Goal: Task Accomplishment & Management: Use online tool/utility

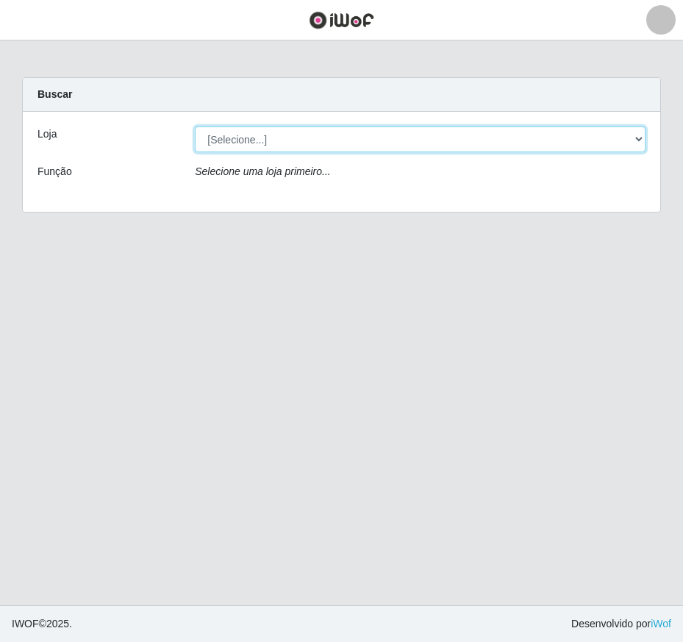
click at [641, 138] on select "[Selecione...] Extrabom - Loja 01 Centro de Distribuição" at bounding box center [420, 139] width 451 height 26
select select "435"
click at [195, 126] on select "[Selecione...] Extrabom - Loja 01 Centro de Distribuição" at bounding box center [420, 139] width 451 height 26
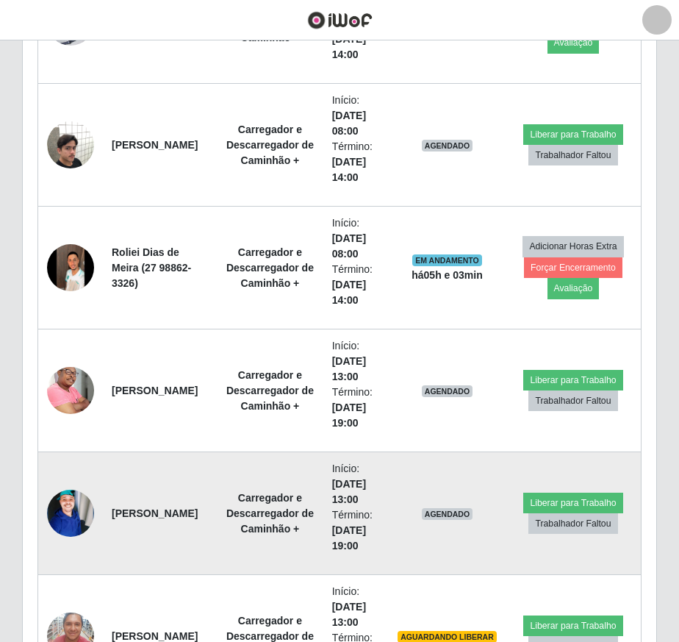
scroll to position [956, 0]
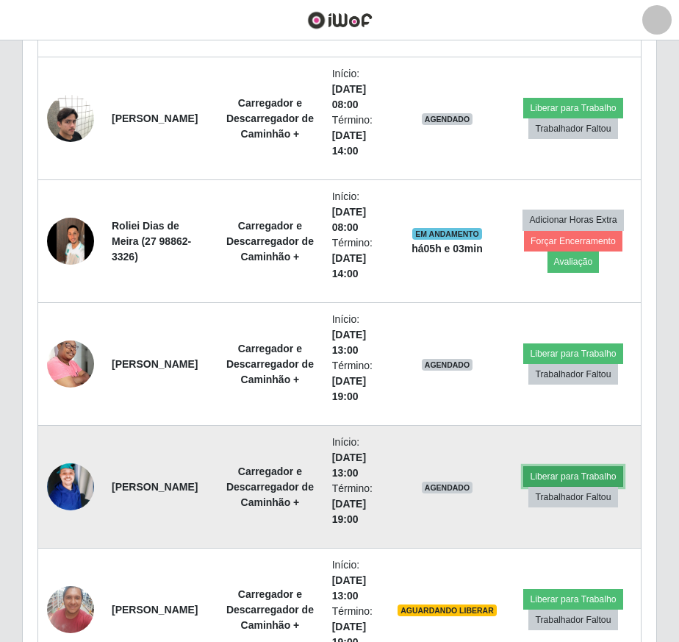
click at [578, 473] on button "Liberar para Trabalho" at bounding box center [573, 476] width 99 height 21
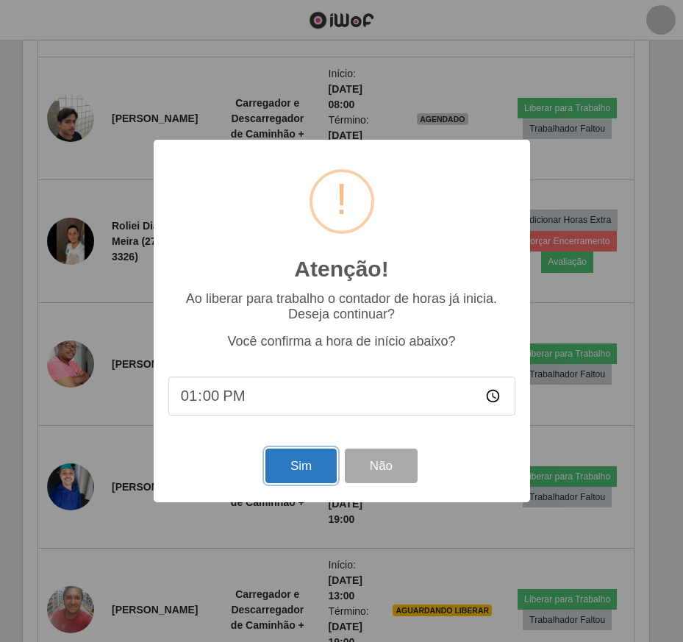
click at [295, 465] on button "Sim" at bounding box center [300, 466] width 71 height 35
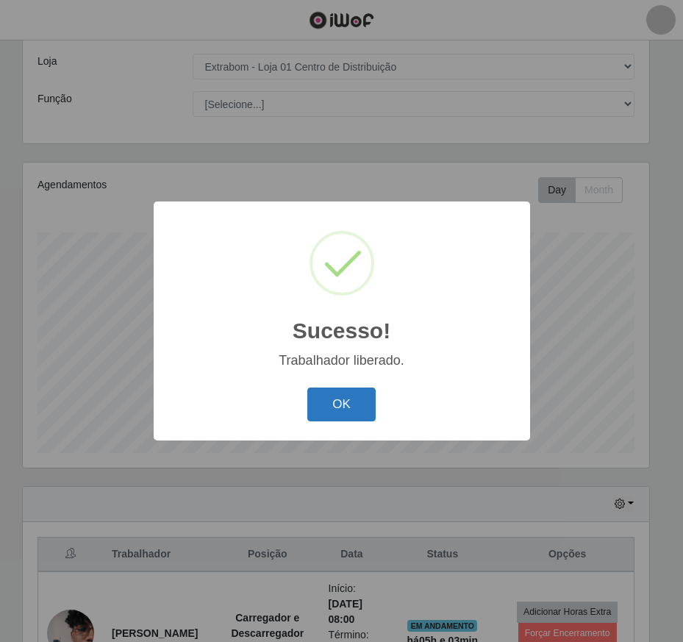
drag, startPoint x: 370, startPoint y: 407, endPoint x: 357, endPoint y: 403, distance: 13.7
click at [365, 403] on button "OK" at bounding box center [341, 405] width 68 height 35
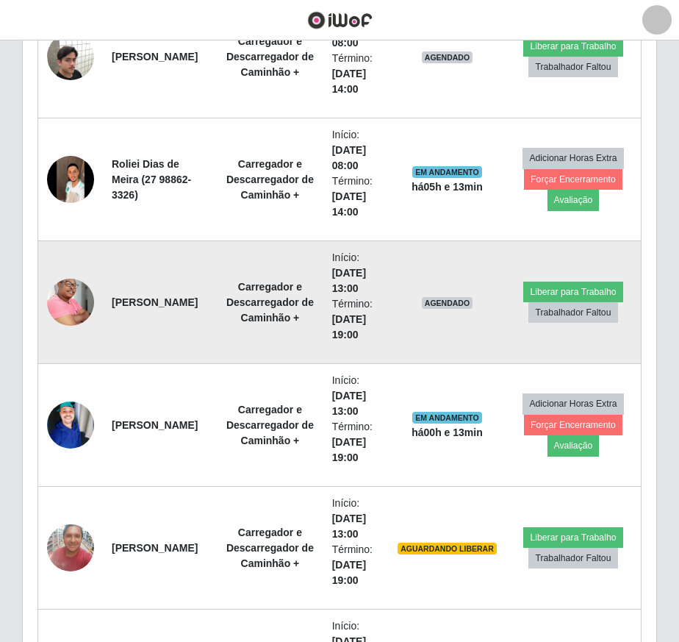
scroll to position [1176, 0]
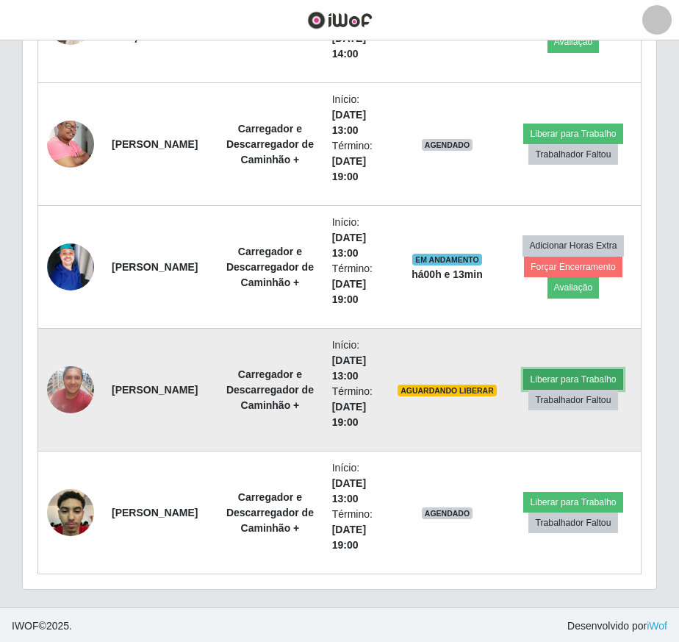
click at [554, 373] on button "Liberar para Trabalho" at bounding box center [573, 379] width 99 height 21
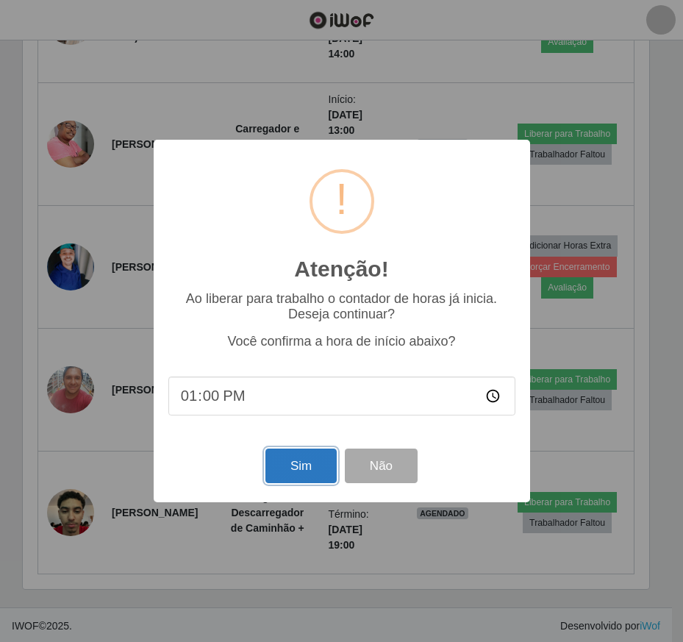
click at [306, 470] on button "Sim" at bounding box center [300, 466] width 71 height 35
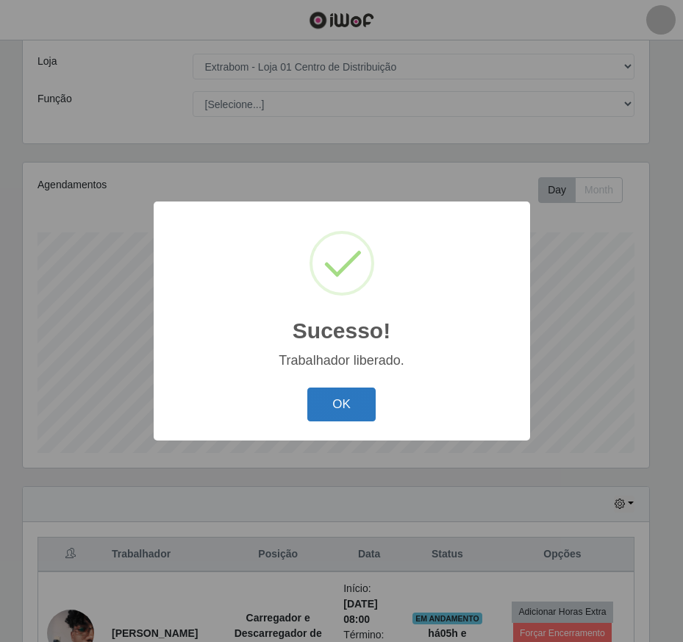
click at [316, 405] on button "OK" at bounding box center [341, 405] width 68 height 35
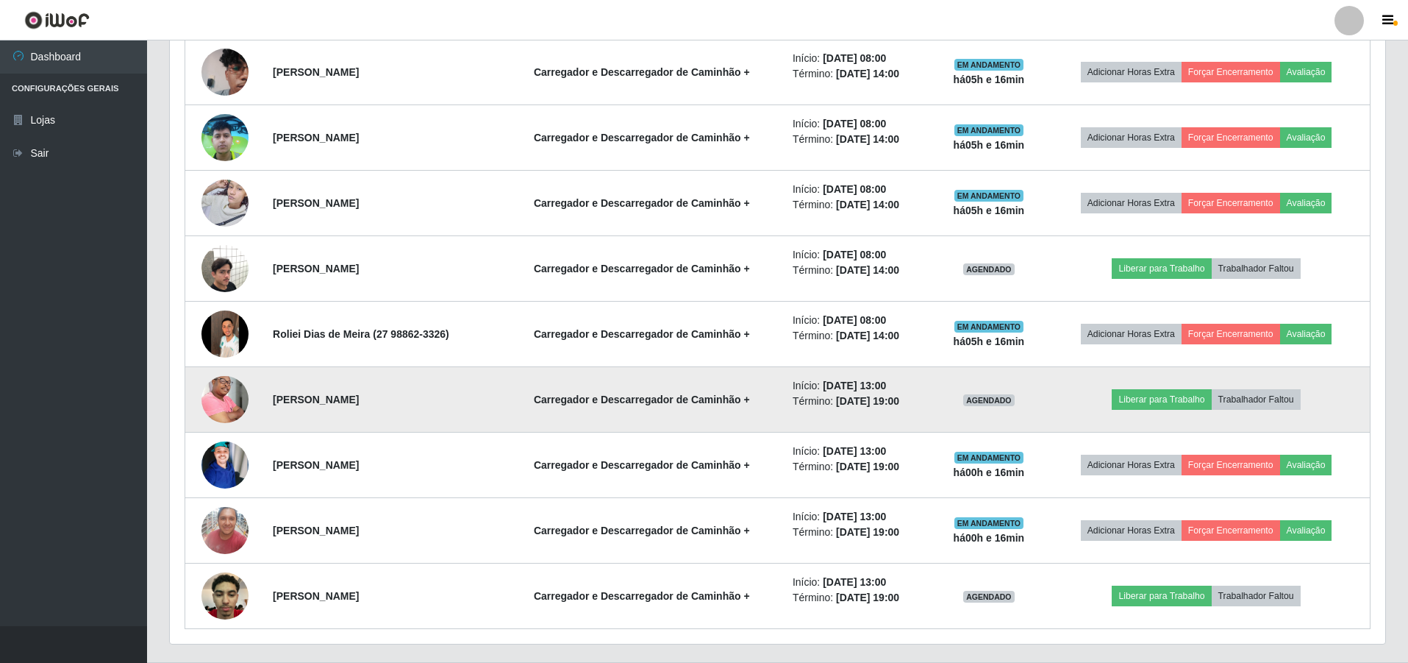
scroll to position [641, 0]
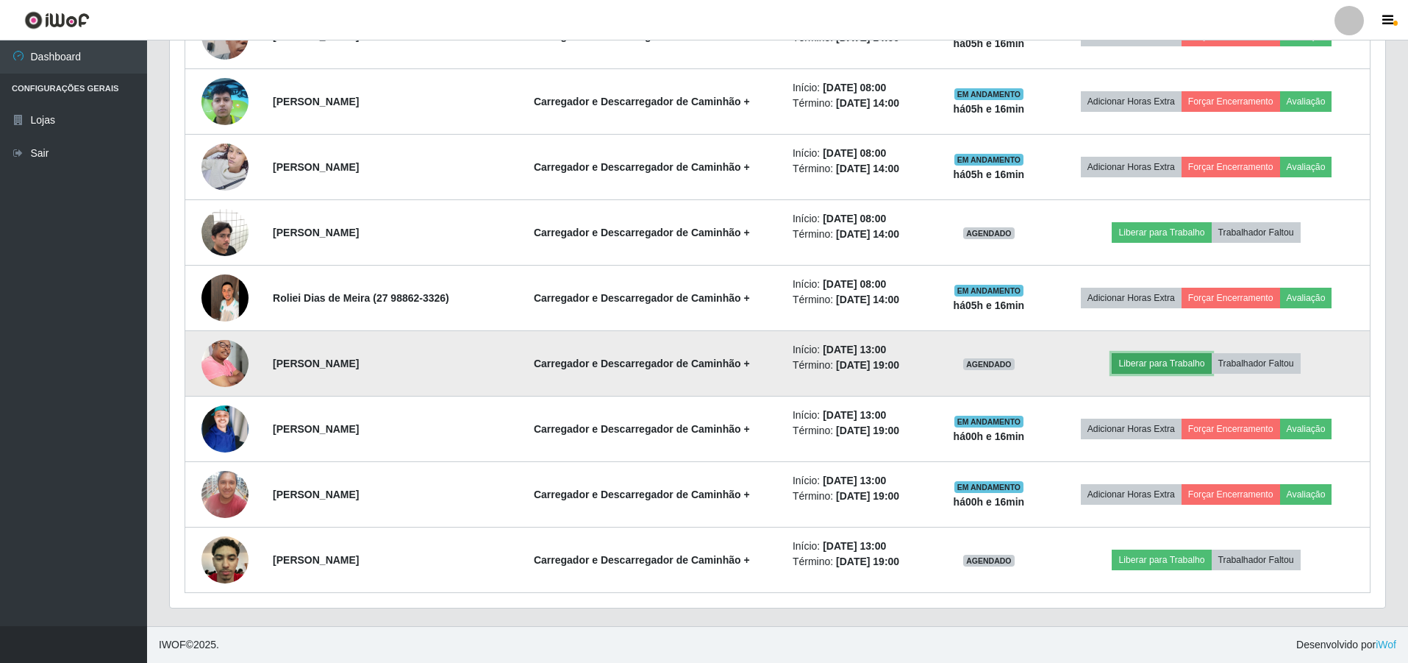
click at [682, 363] on button "Liberar para Trabalho" at bounding box center [1161, 363] width 99 height 21
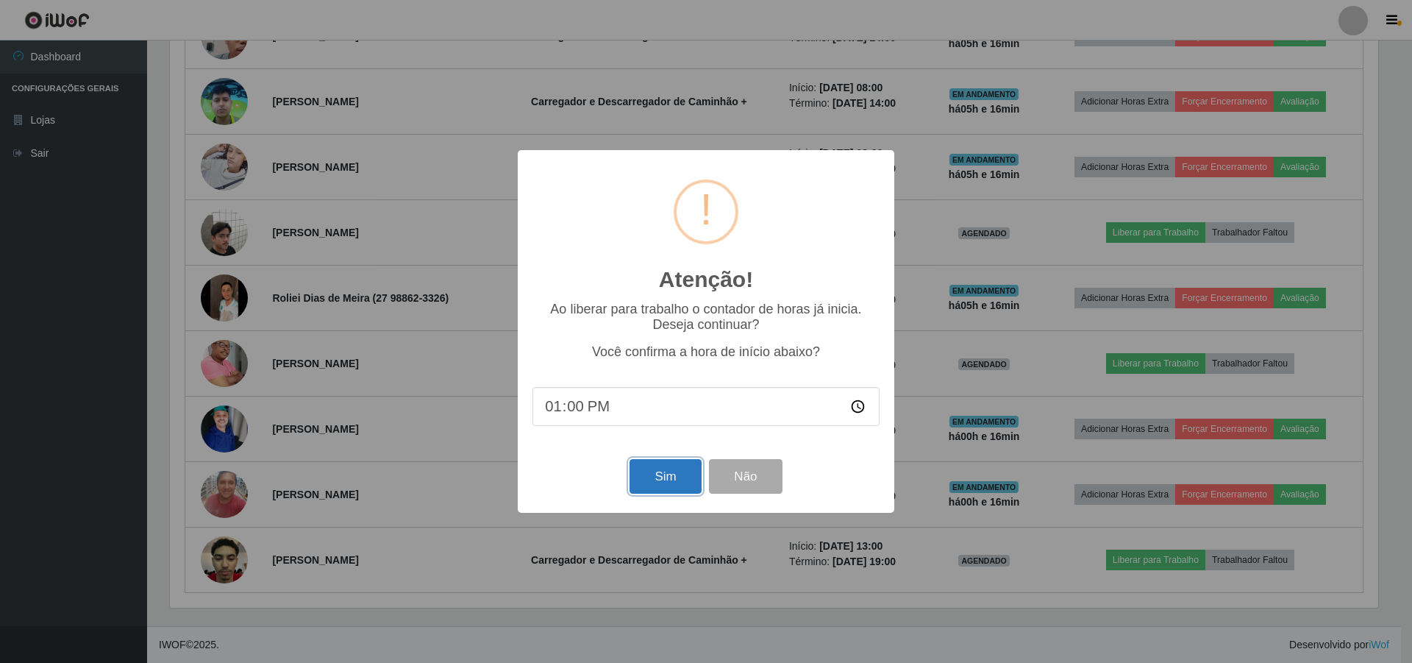
click at [641, 486] on button "Sim" at bounding box center [664, 476] width 71 height 35
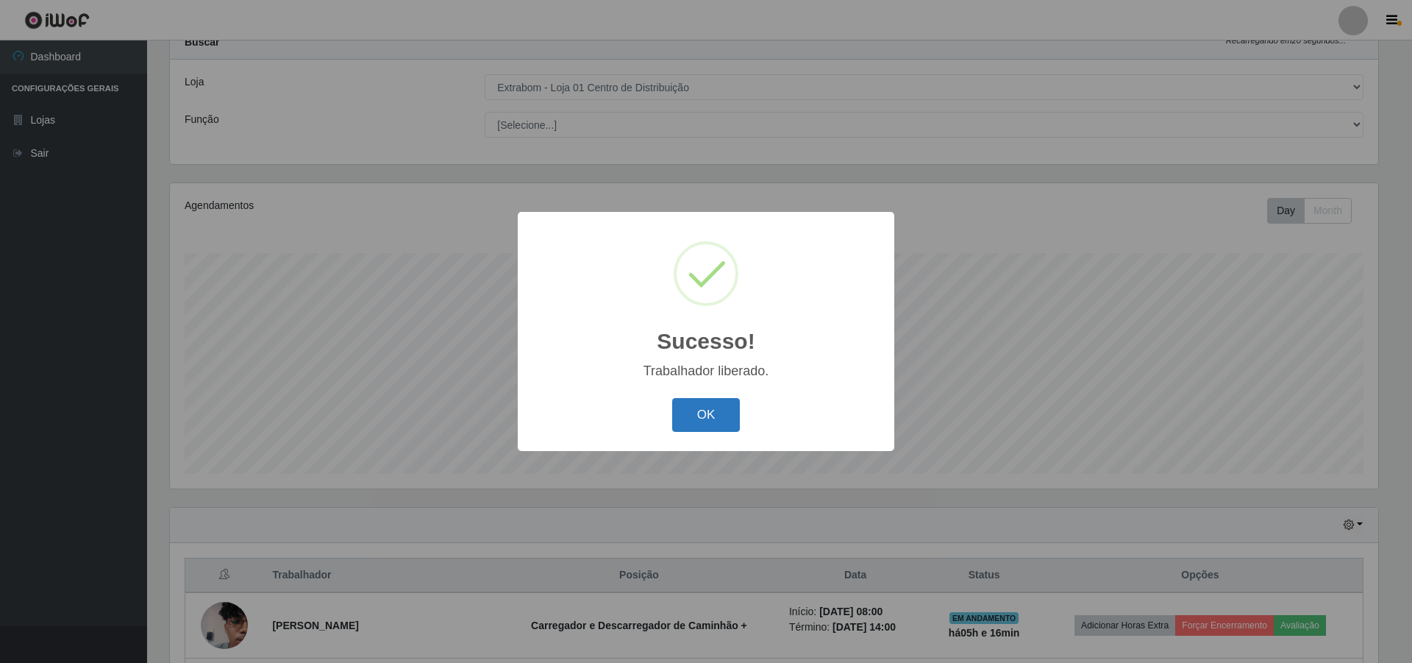
click at [682, 422] on button "OK" at bounding box center [706, 415] width 68 height 35
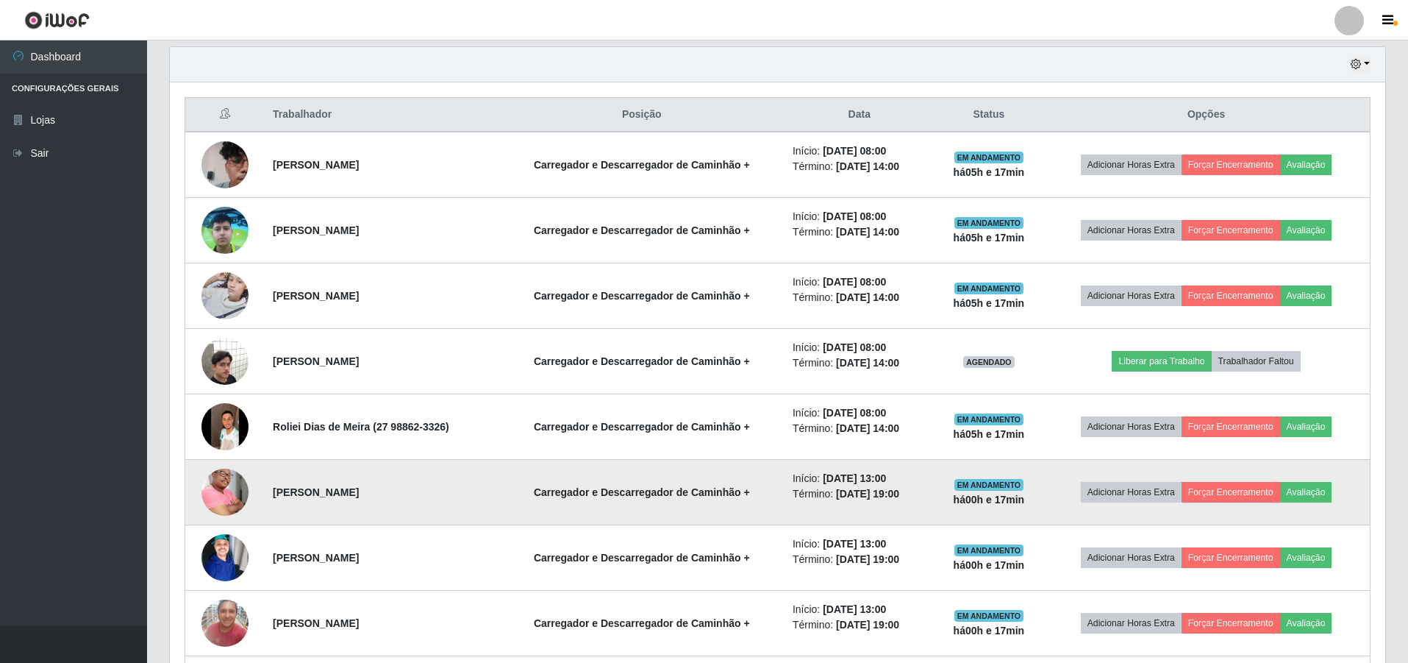
scroll to position [0, 0]
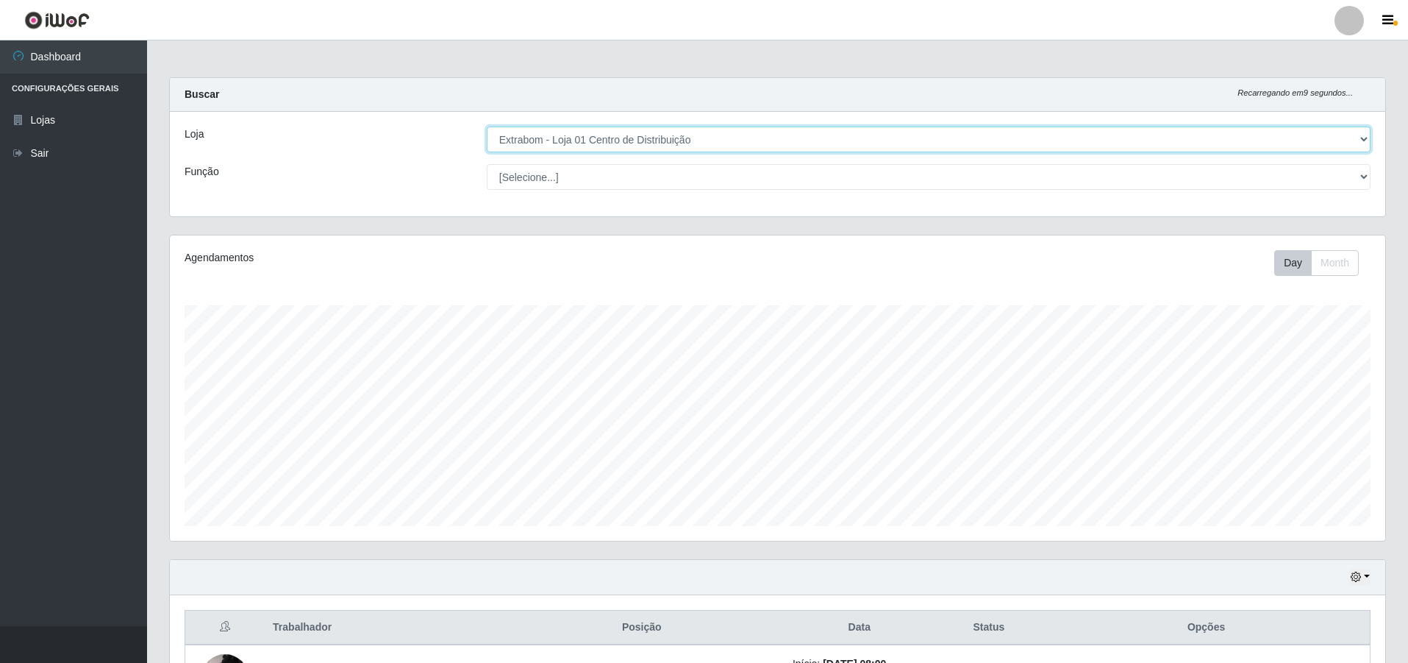
click at [674, 143] on select "[Selecione...] Extrabom - Loja 01 Centro de Distribuição" at bounding box center [929, 139] width 884 height 26
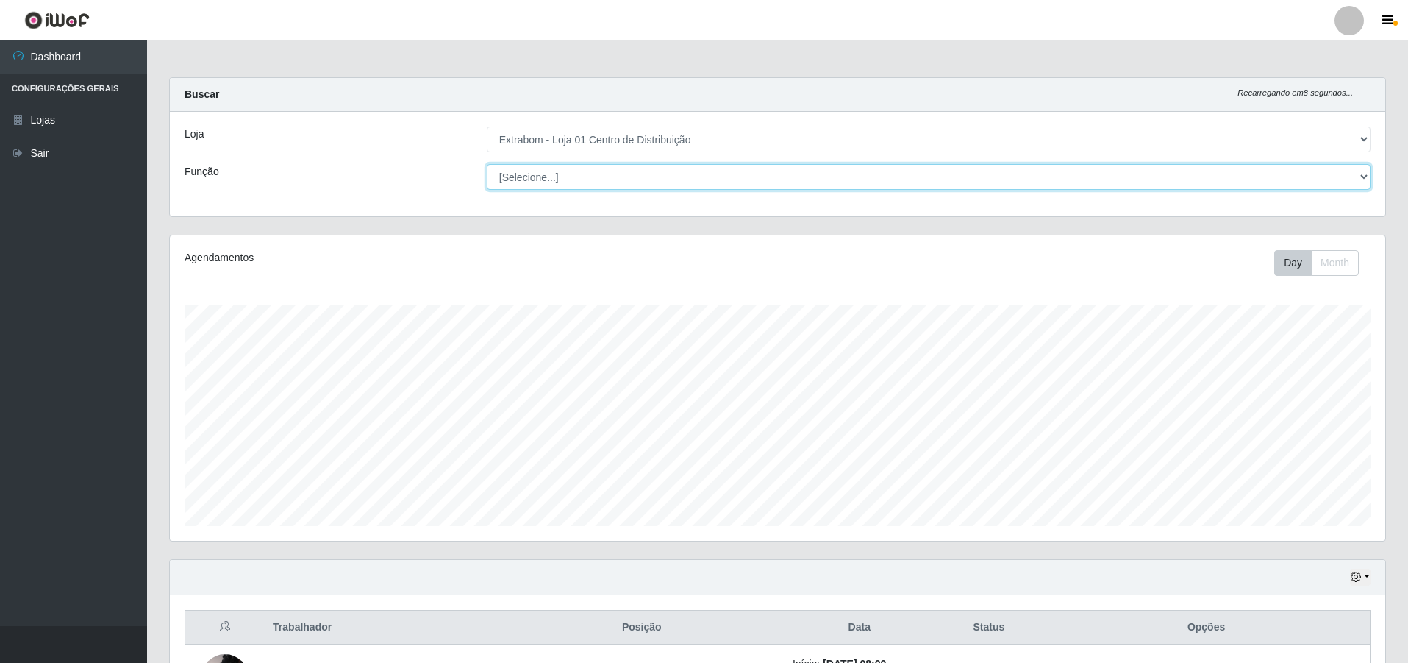
click at [563, 175] on select "[Selecione...] Carregador e Descarregador de Caminhão Carregador e Descarregado…" at bounding box center [929, 177] width 884 height 26
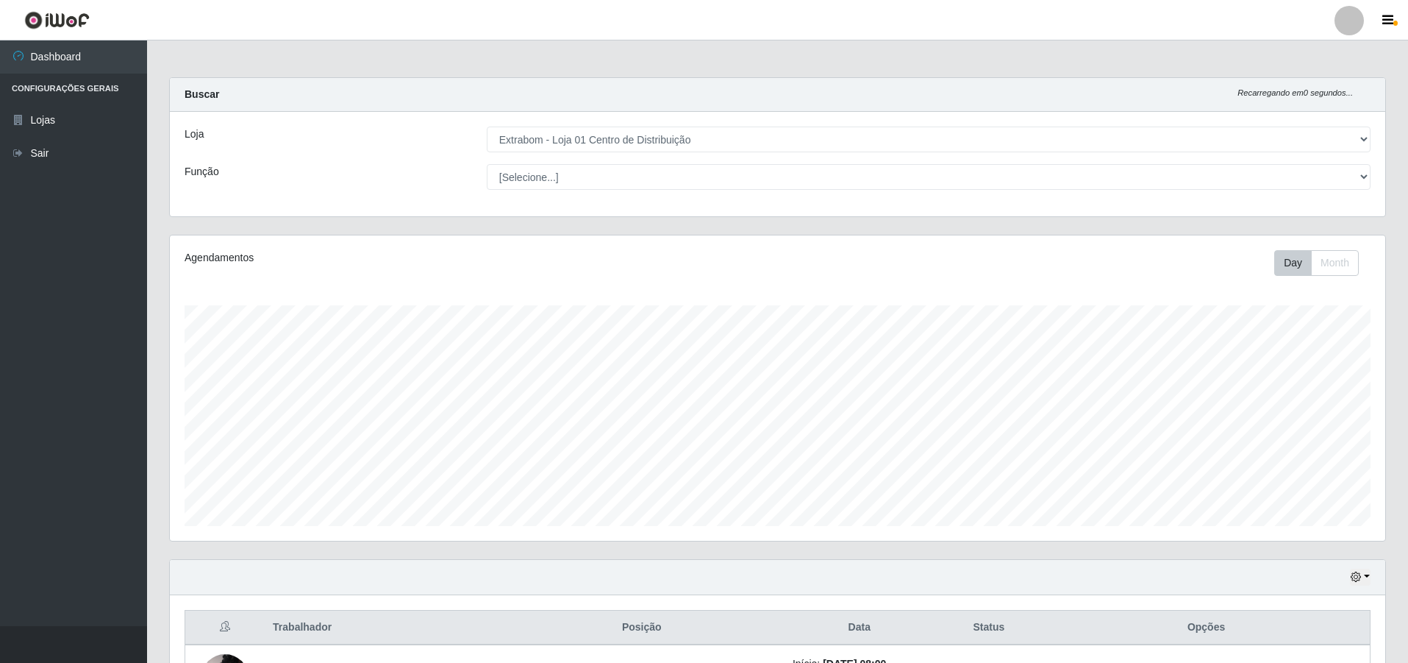
click at [395, 188] on div "Função" at bounding box center [325, 177] width 302 height 26
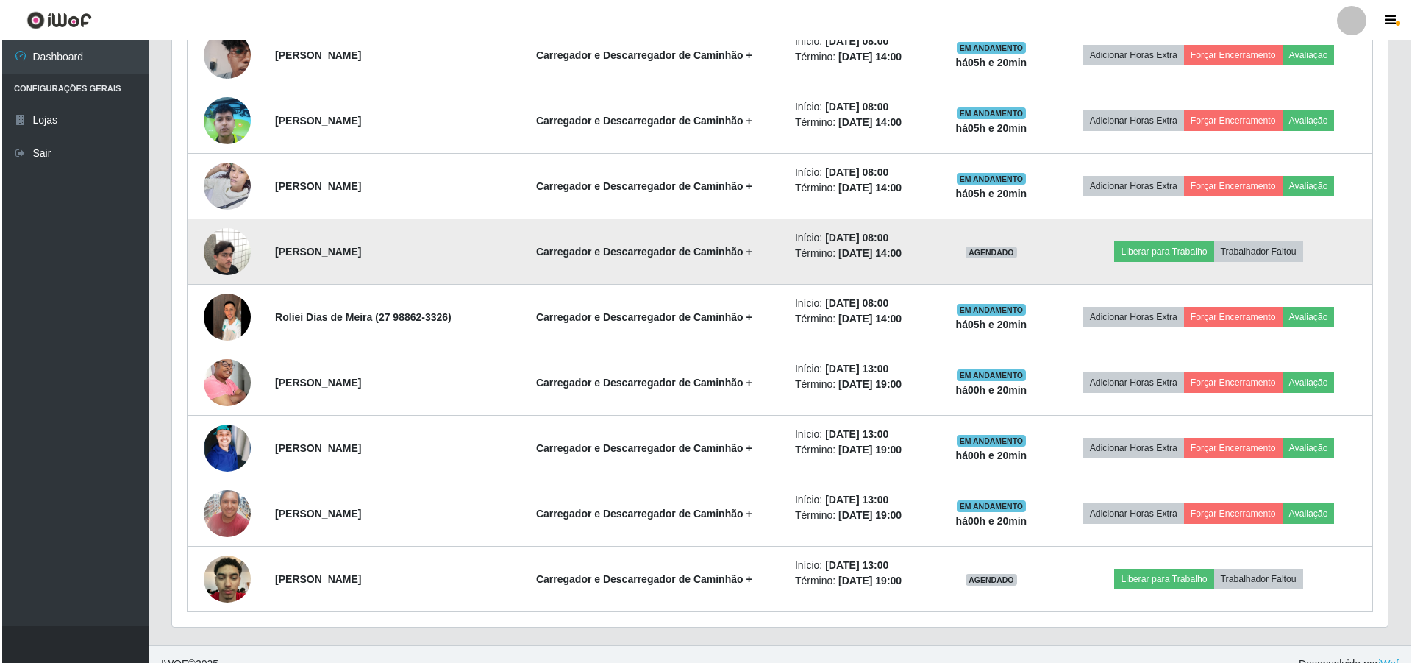
scroll to position [641, 0]
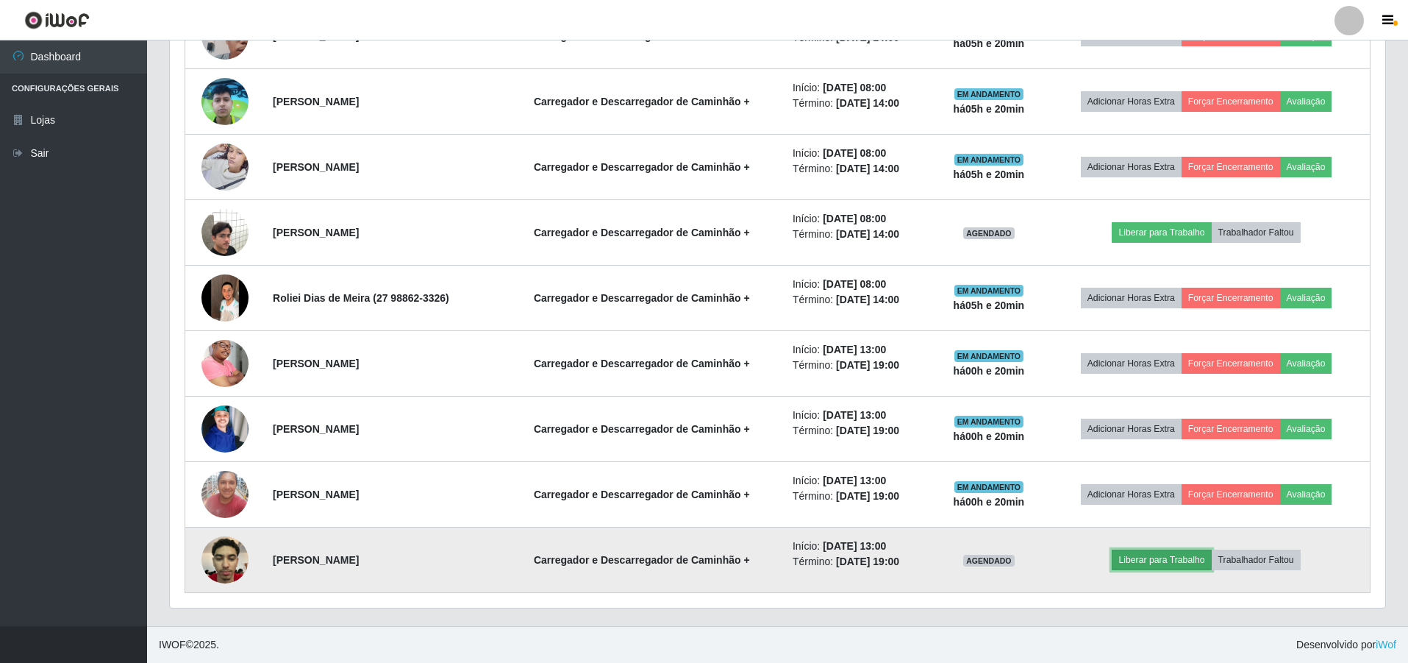
click at [682, 551] on button "Liberar para Trabalho" at bounding box center [1161, 559] width 99 height 21
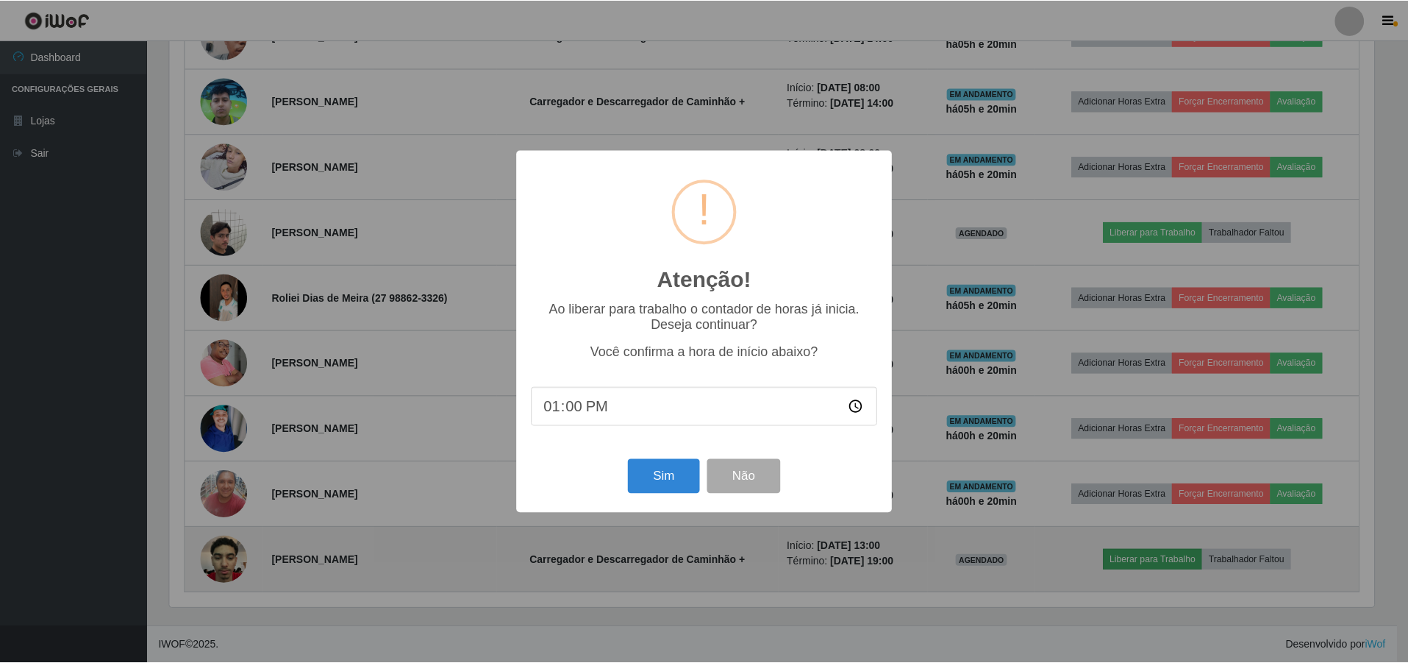
scroll to position [305, 1208]
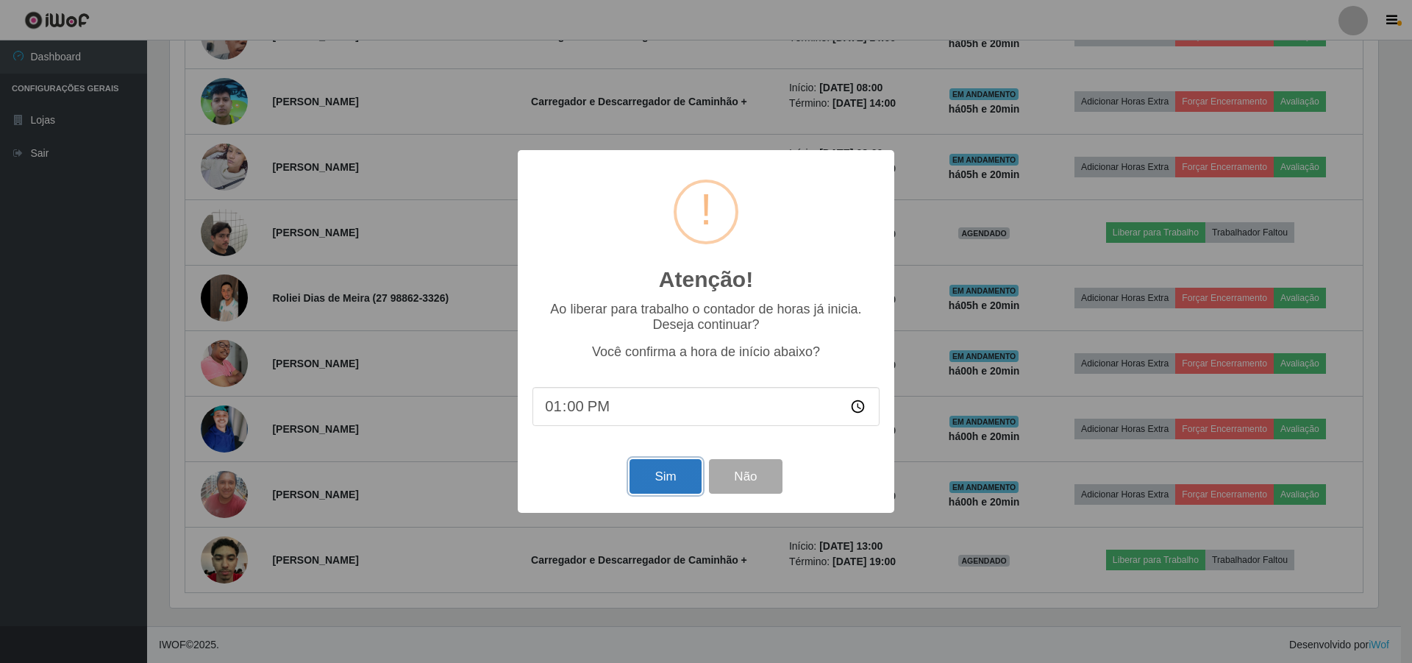
click at [644, 476] on button "Sim" at bounding box center [664, 476] width 71 height 35
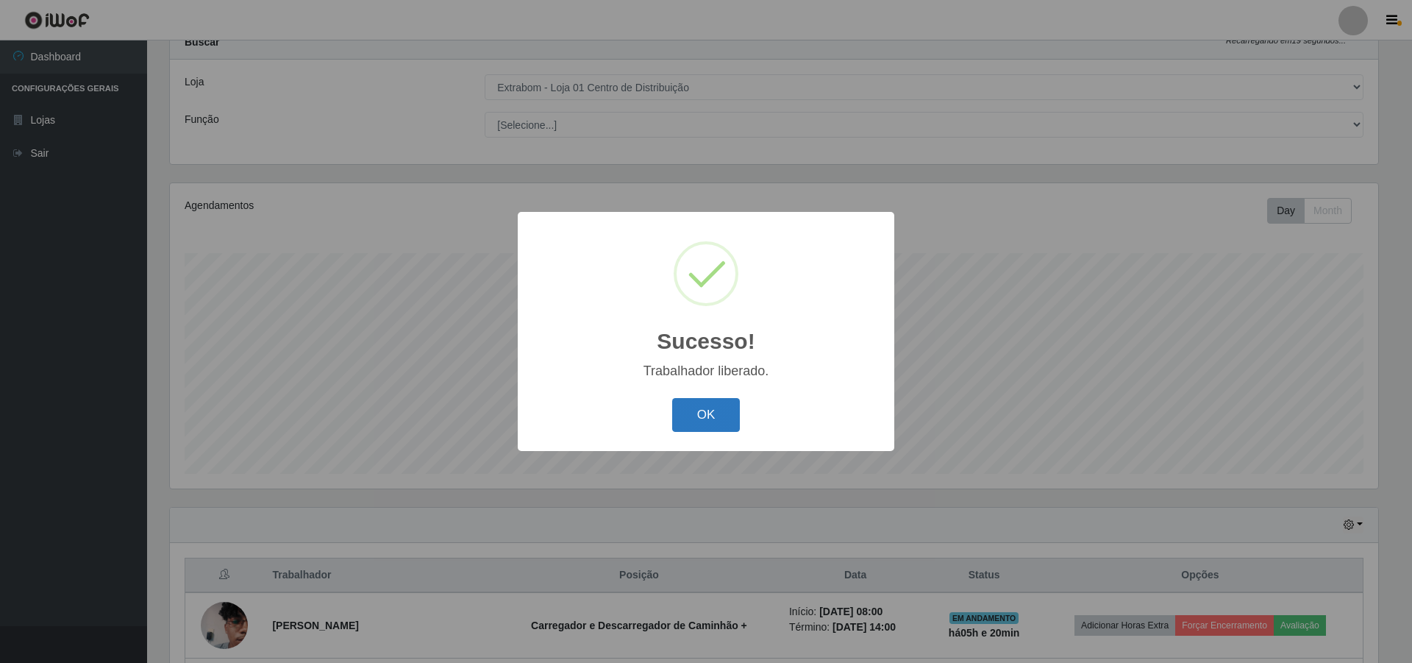
click at [682, 410] on button "OK" at bounding box center [706, 415] width 68 height 35
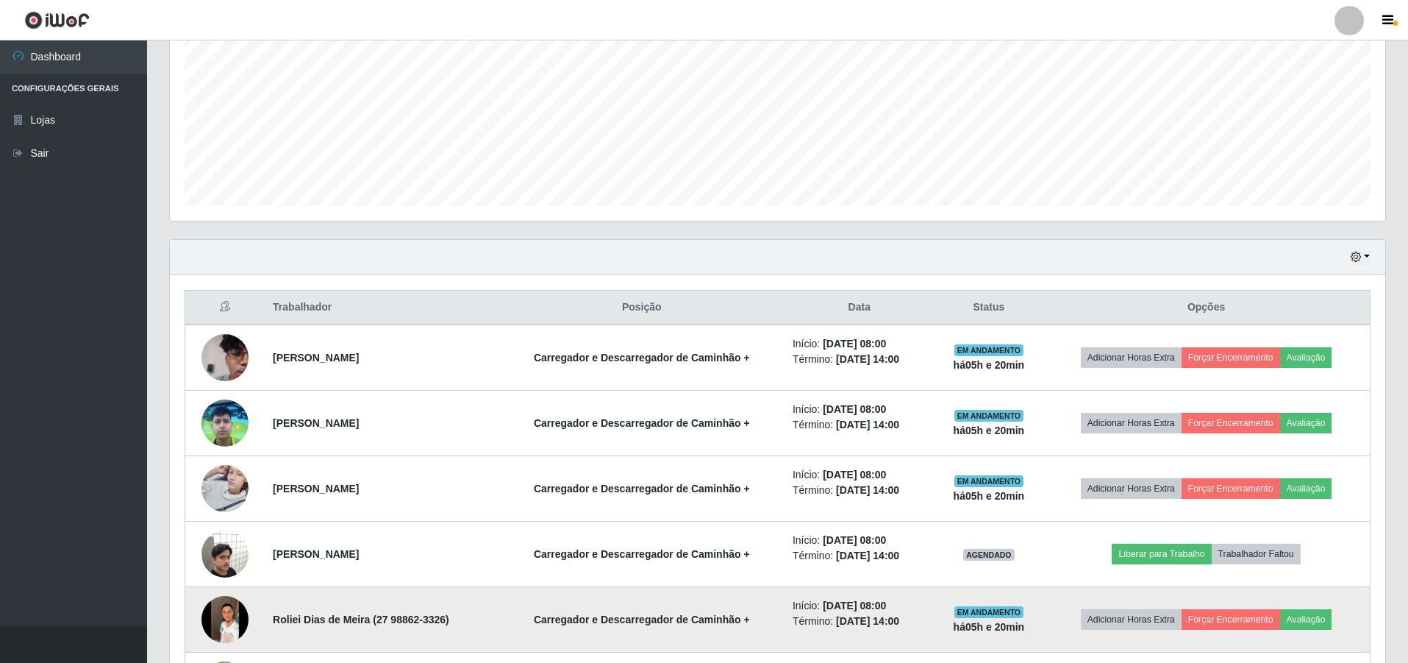
scroll to position [346, 0]
